Goal: Transaction & Acquisition: Purchase product/service

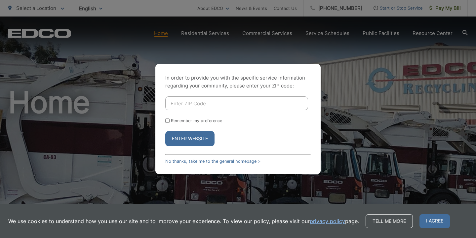
click at [189, 101] on input "Enter ZIP Code" at bounding box center [236, 103] width 143 height 14
type input "92029"
click at [170, 123] on form "92029 Remember my preference Enter Website" at bounding box center [237, 121] width 145 height 50
click at [168, 121] on input "Remember my preference" at bounding box center [167, 121] width 4 height 4
checkbox input "true"
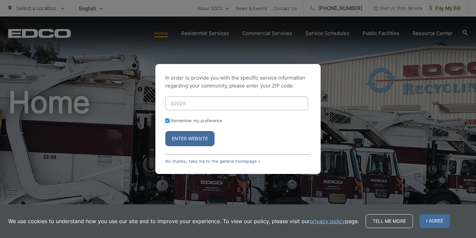
checkbox input "true"
click at [190, 137] on button "Enter Website" at bounding box center [189, 138] width 49 height 15
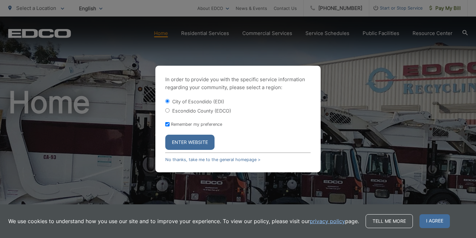
click at [168, 110] on input "Escondido County (EDCO)" at bounding box center [167, 110] width 4 height 4
radio input "true"
click at [197, 142] on button "Enter Website" at bounding box center [189, 142] width 49 height 15
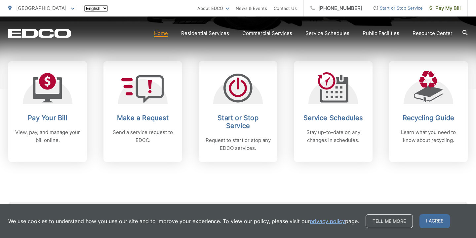
scroll to position [265, 0]
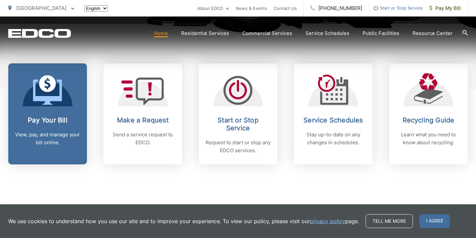
click at [46, 115] on link "Pay Your Bill View, pay, and manage your bill online." at bounding box center [47, 113] width 79 height 101
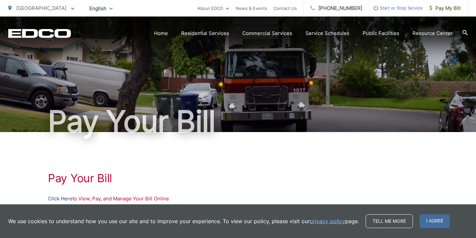
click at [64, 197] on link "Click Here" at bounding box center [60, 199] width 24 height 8
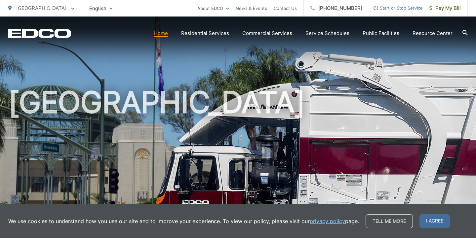
click at [165, 35] on link "Home" at bounding box center [161, 33] width 14 height 8
